Goal: Information Seeking & Learning: Learn about a topic

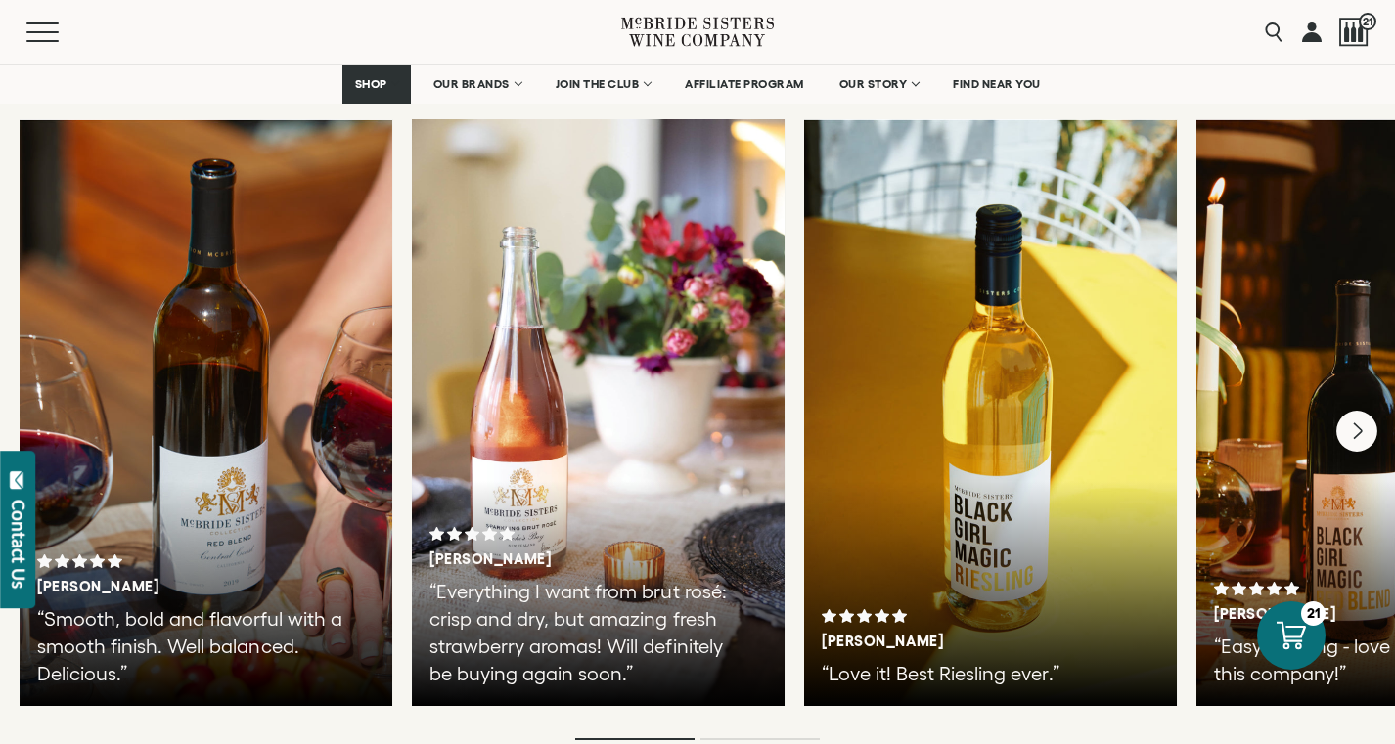
click at [1368, 412] on icon "Next" at bounding box center [1356, 431] width 41 height 41
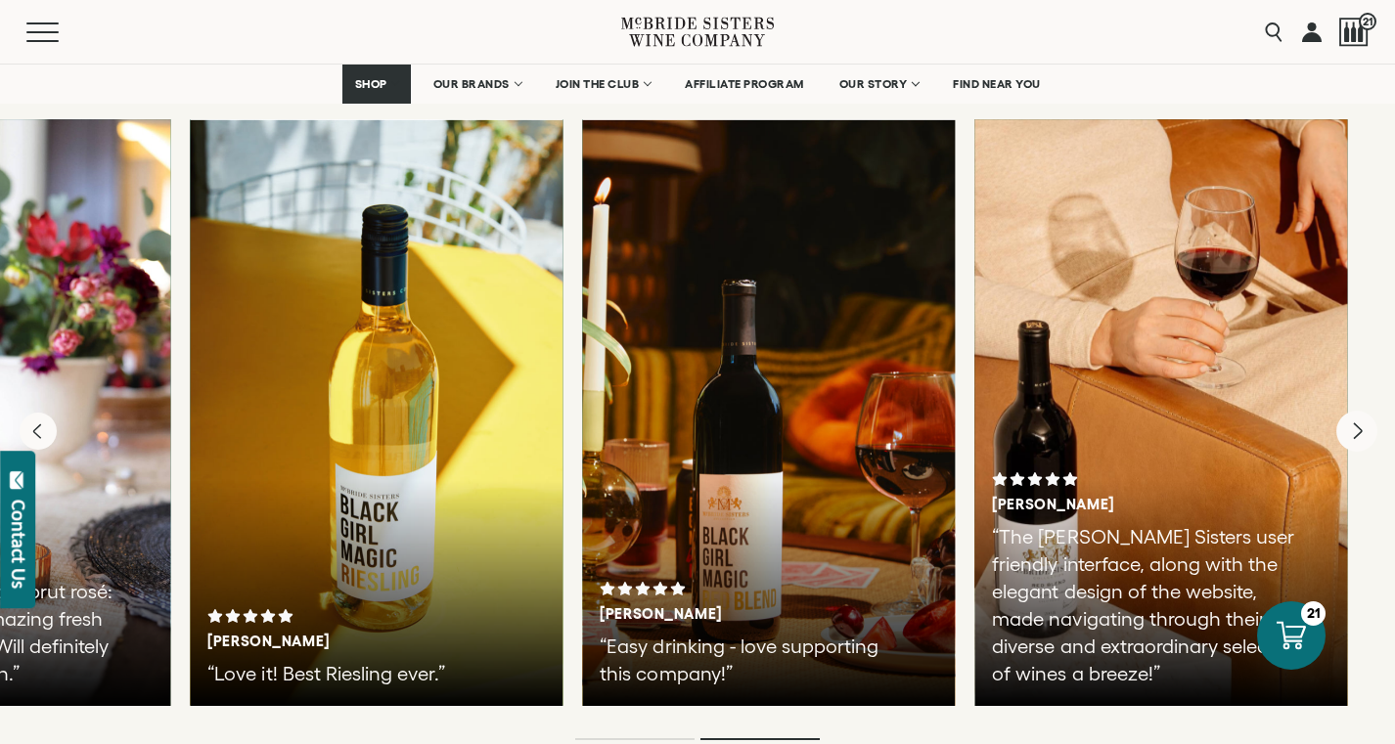
click at [1233, 389] on div at bounding box center [1160, 412] width 373 height 587
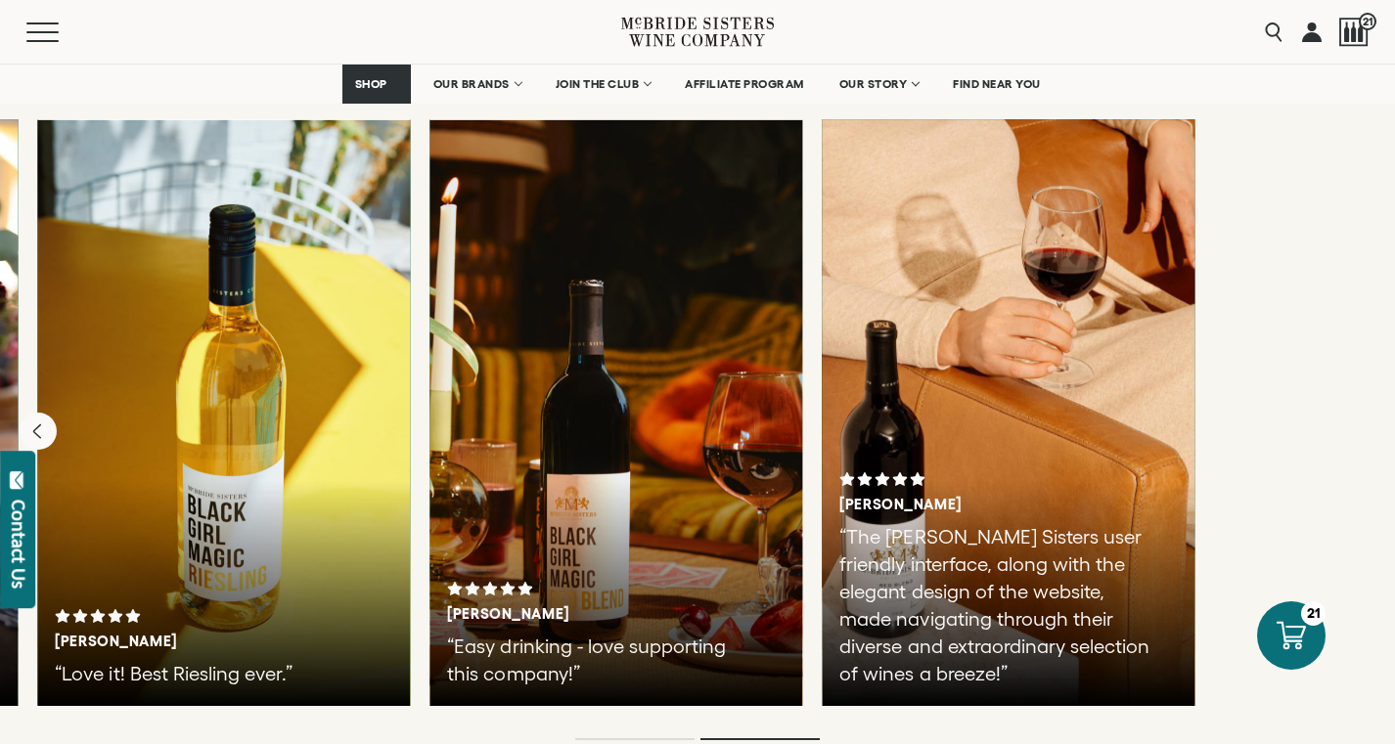
click at [867, 380] on div at bounding box center [1008, 412] width 373 height 587
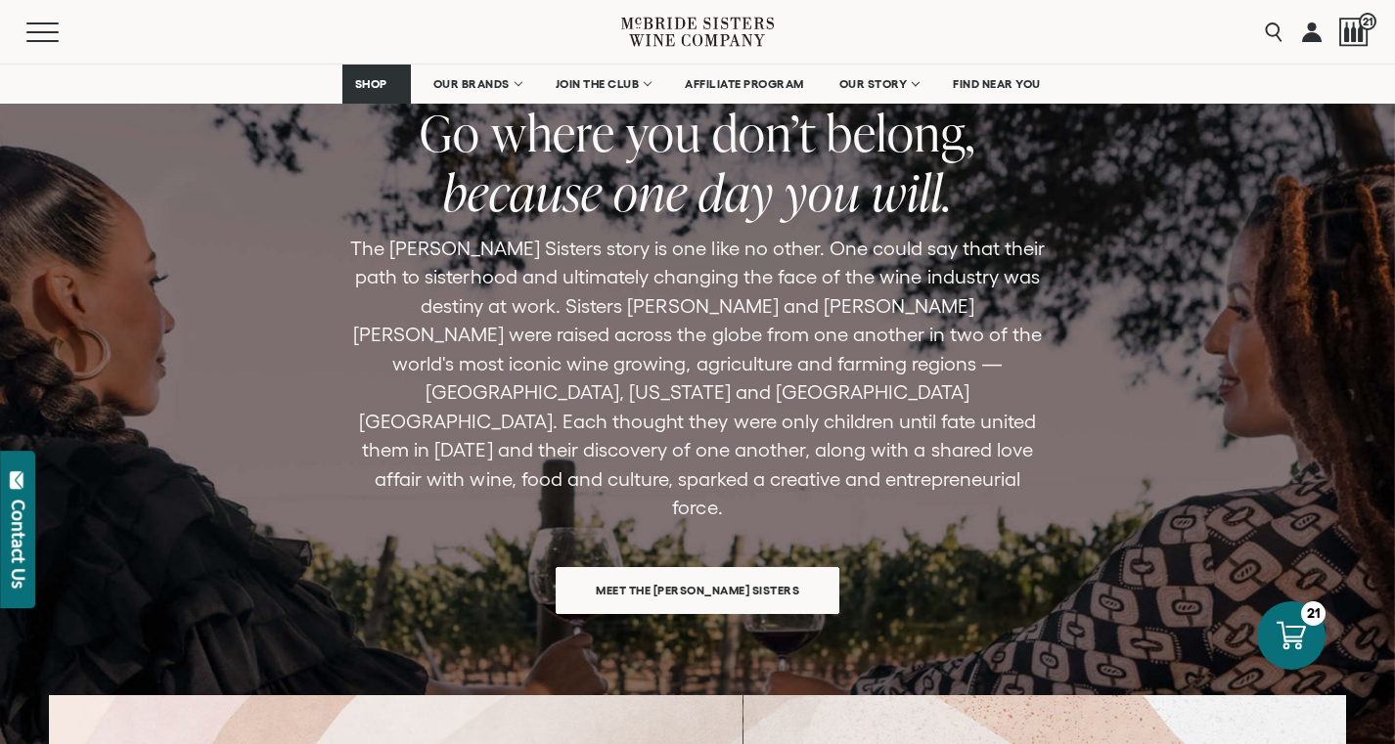
scroll to position [5857, 0]
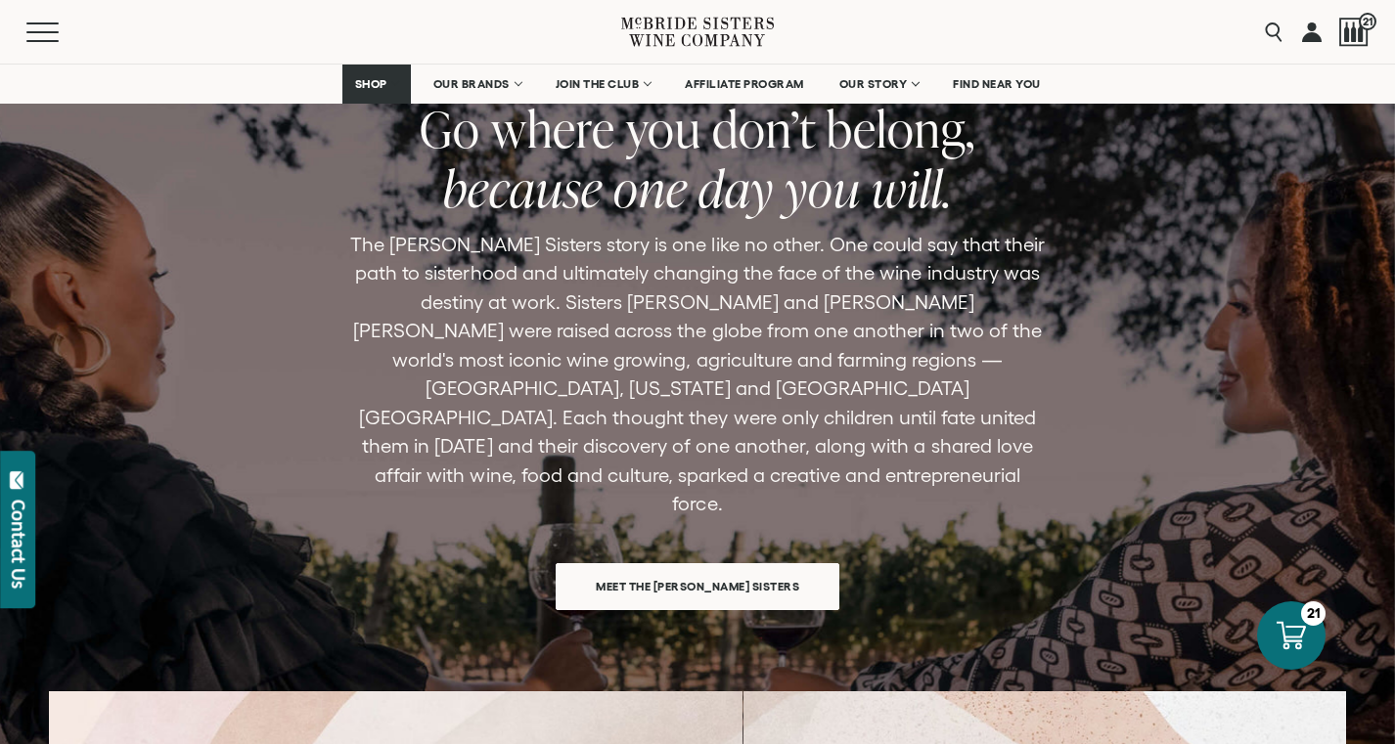
click at [715, 549] on div "Meet the [PERSON_NAME] Sisters" at bounding box center [698, 580] width 284 height 62
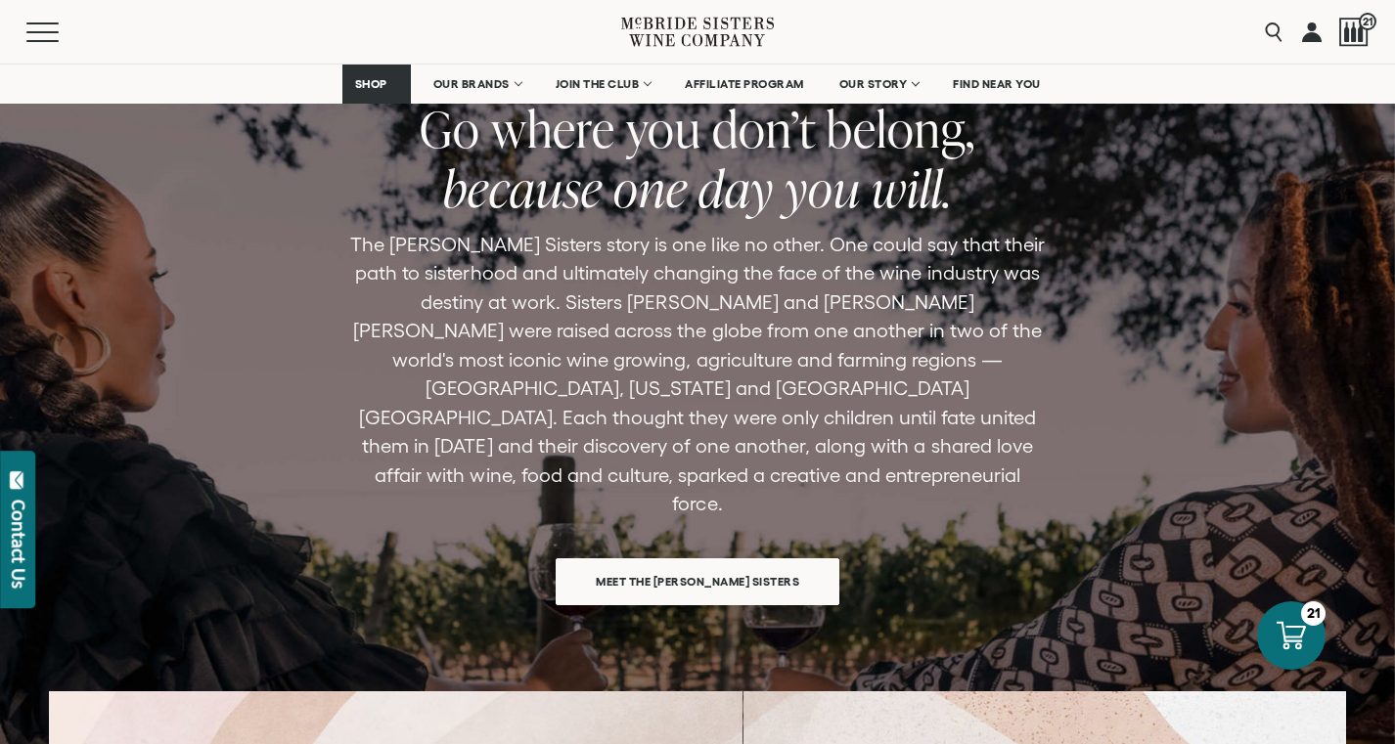
click at [707, 562] on span "Meet the [PERSON_NAME] Sisters" at bounding box center [697, 581] width 272 height 38
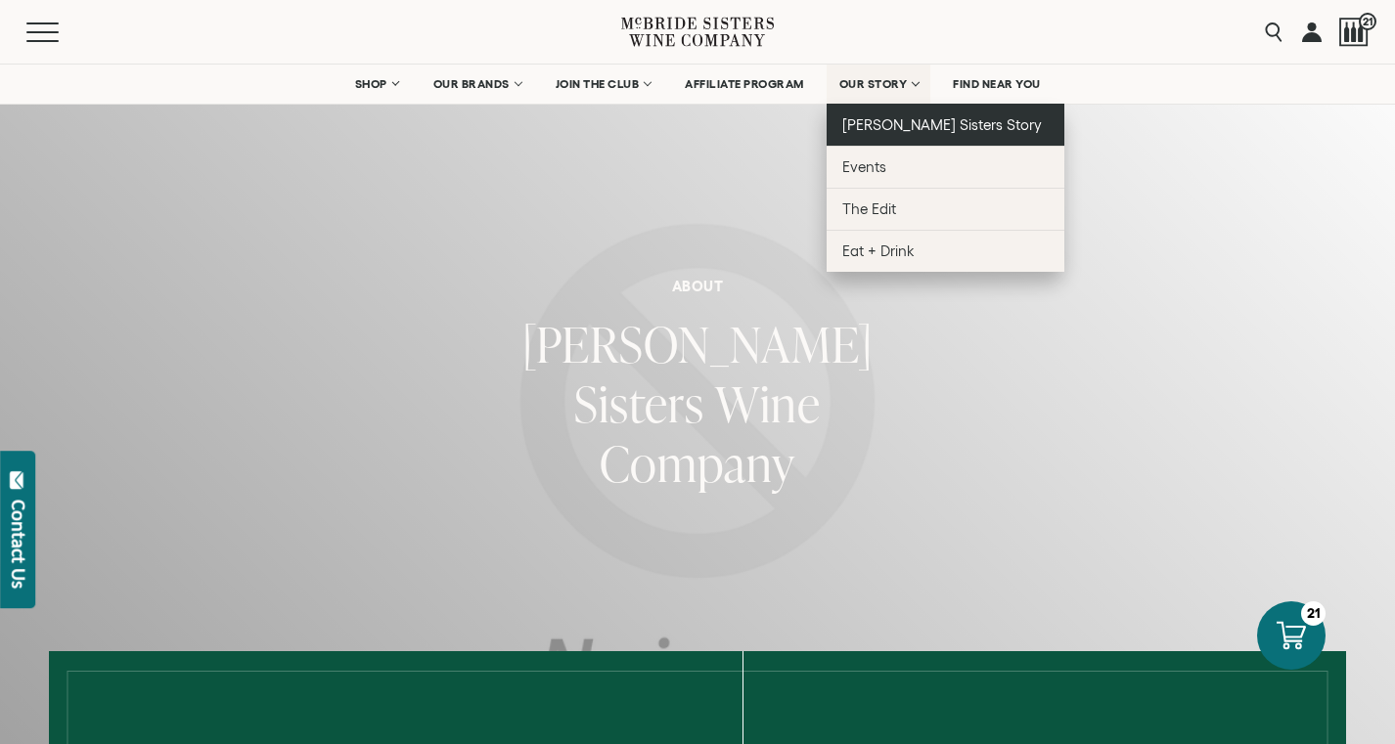
click at [892, 109] on link "[PERSON_NAME] Sisters Story" at bounding box center [945, 125] width 238 height 42
